Goal: Find specific page/section: Find specific page/section

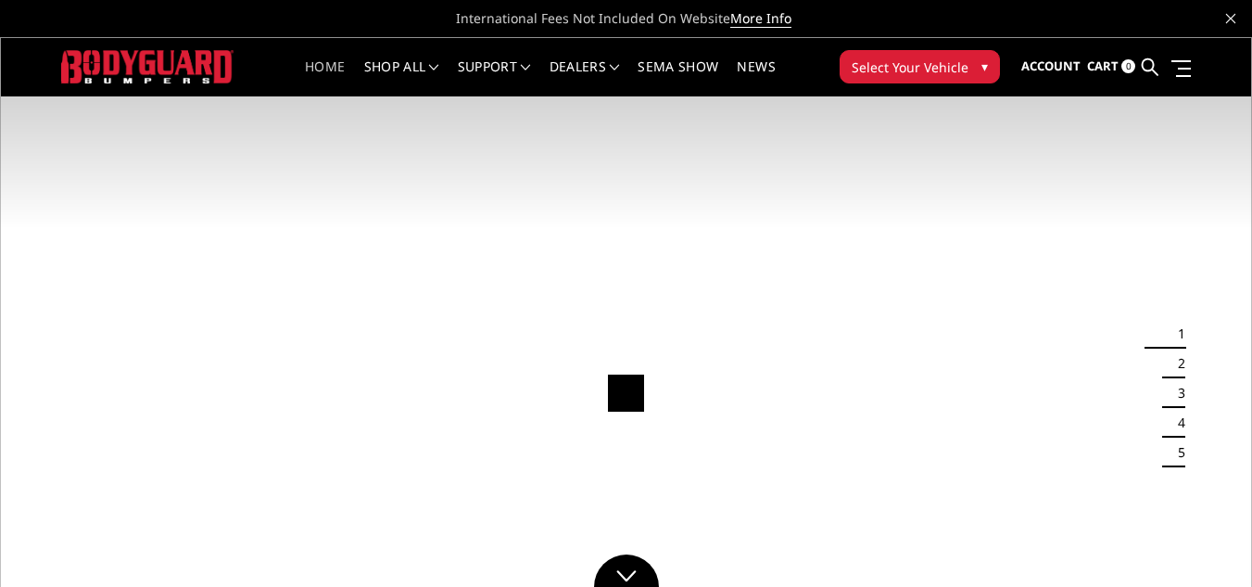
click at [912, 64] on span "Select Your Vehicle" at bounding box center [910, 66] width 117 height 19
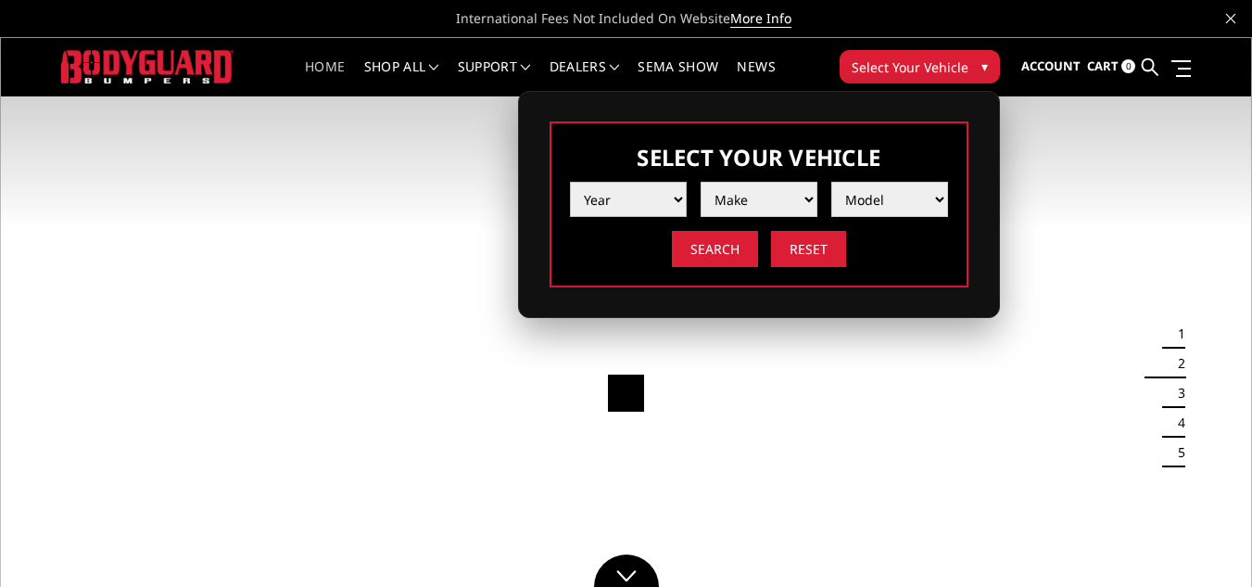
click at [672, 199] on select "Year [DATE] 2024 2023 2022 2021 2020 2019 2018 2017 2016 2015 2014 2013 2012 20…" at bounding box center [628, 199] width 117 height 35
select select "yr_2001"
click at [570, 182] on select "Year [DATE] 2024 2023 2022 2021 2020 2019 2018 2017 2016 2015 2014 2013 2012 20…" at bounding box center [628, 199] width 117 height 35
click at [798, 196] on select "Make Chevrolet Ford Ram" at bounding box center [759, 199] width 117 height 35
select select "mk_ram"
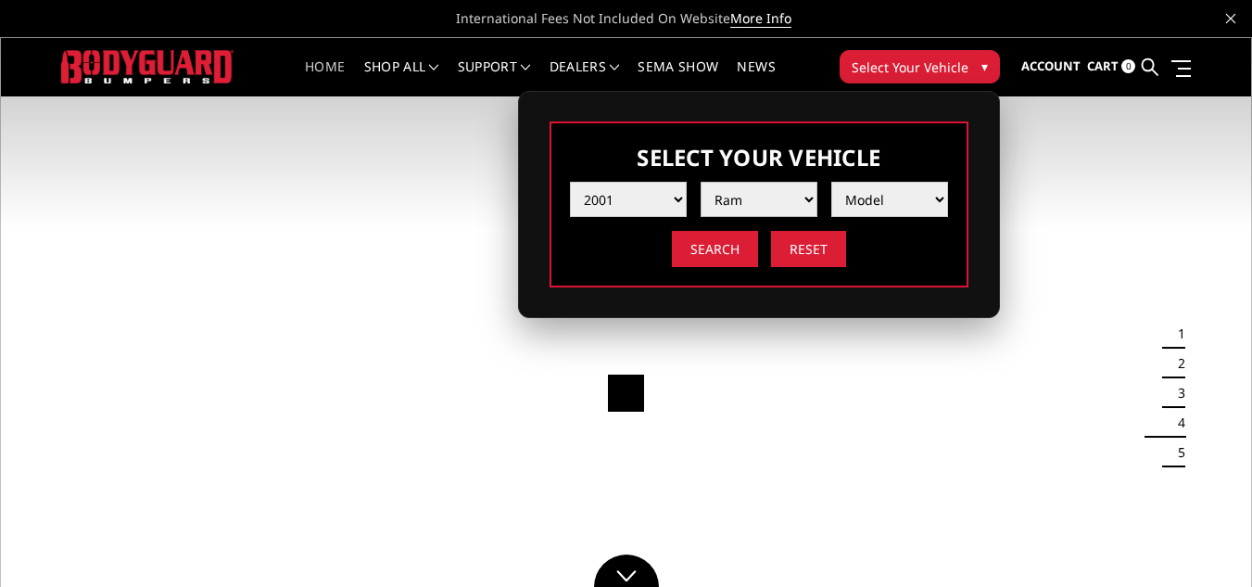
click at [701, 182] on select "Make Chevrolet Ford Ram" at bounding box center [759, 199] width 117 height 35
click at [894, 195] on select "Model 1500 5-Lug 2500 / 3500" at bounding box center [889, 199] width 117 height 35
select select "md_2500-3500"
click at [831, 182] on select "Model 1500 5-Lug 2500 / 3500" at bounding box center [889, 199] width 117 height 35
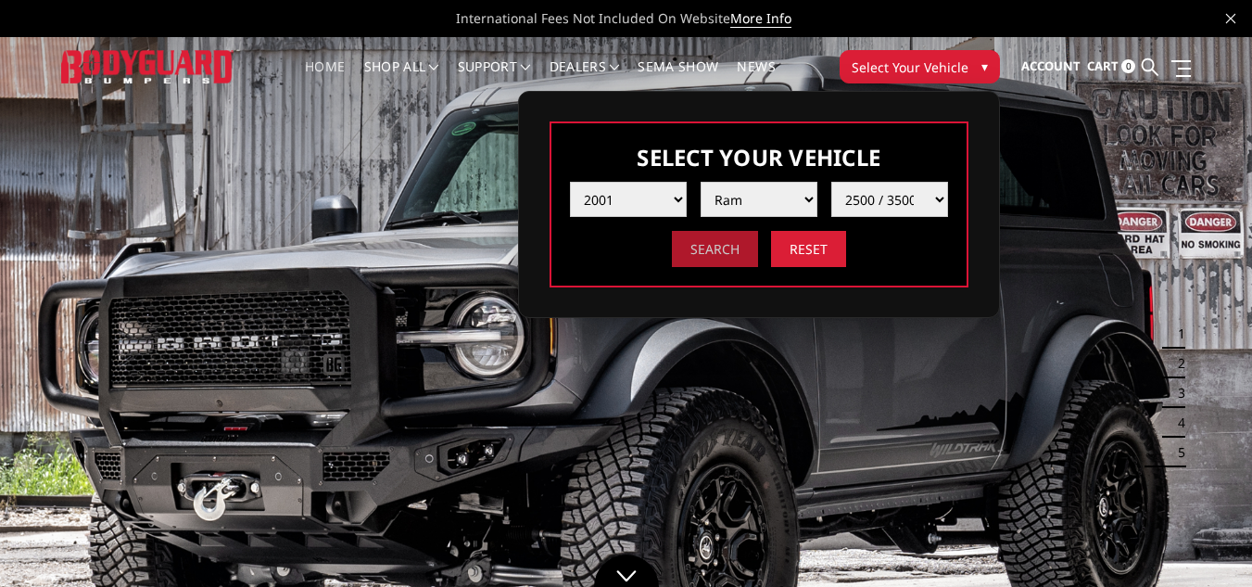
click at [718, 239] on input "Search" at bounding box center [715, 249] width 86 height 36
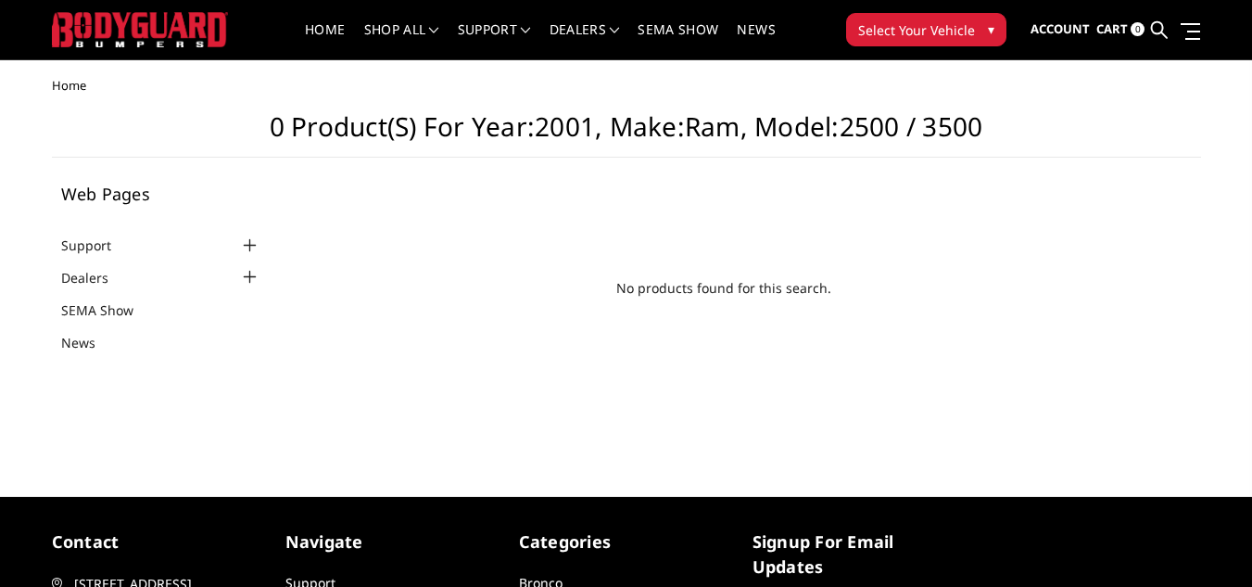
scroll to position [38, 0]
